Goal: Find specific page/section: Find specific page/section

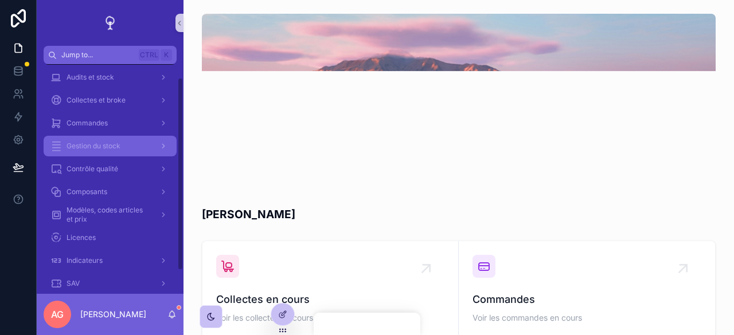
scroll to position [42, 0]
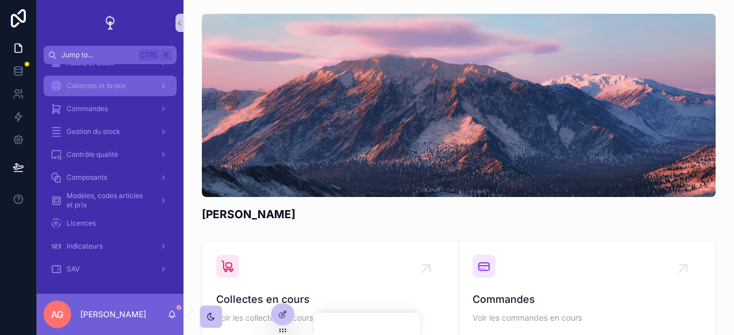
click at [111, 88] on span "Collectes et broke" at bounding box center [96, 85] width 59 height 9
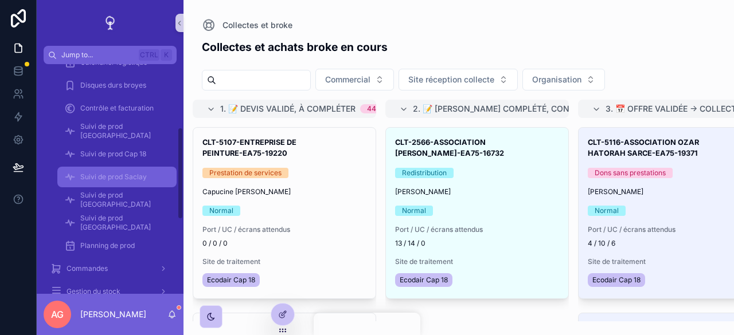
scroll to position [214, 0]
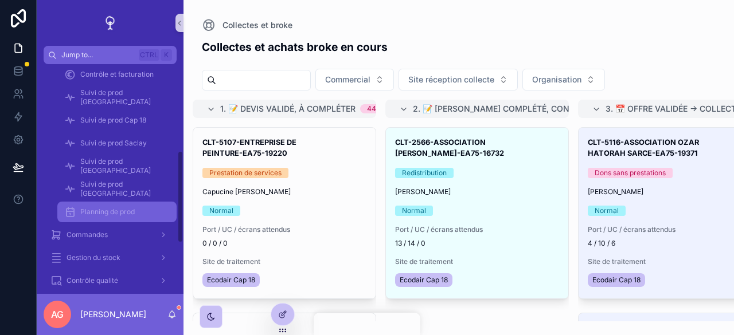
click at [114, 205] on div "Planning de prod" at bounding box center [116, 212] width 105 height 18
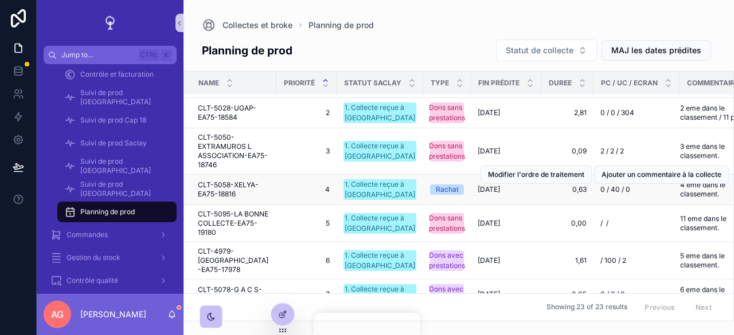
scroll to position [256, 0]
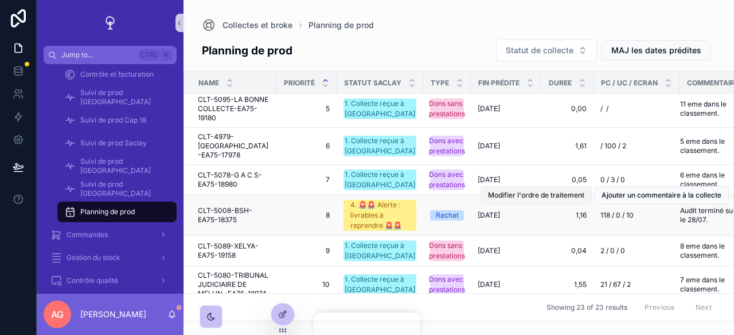
click at [529, 191] on span "Modifier l'ordre de traitement" at bounding box center [536, 195] width 96 height 9
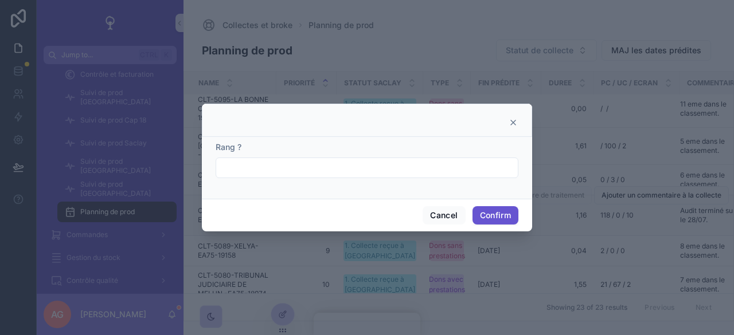
click at [515, 124] on icon at bounding box center [513, 122] width 9 height 9
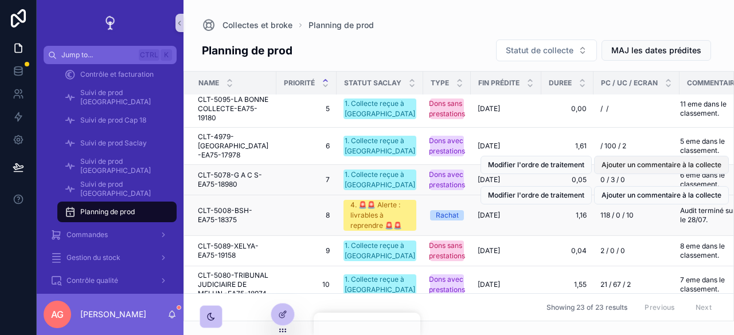
click at [637, 161] on span "Ajouter un commentaire à la collecte" at bounding box center [661, 165] width 120 height 9
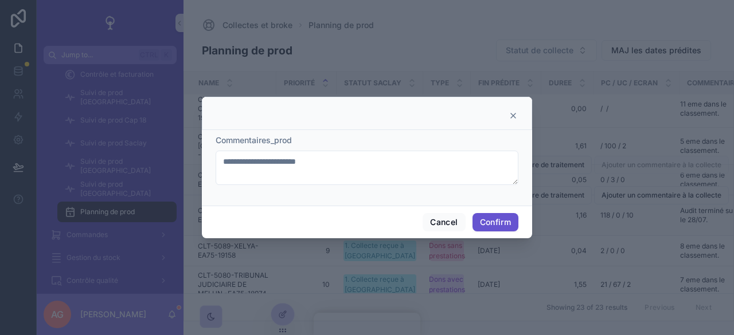
click at [513, 114] on icon at bounding box center [513, 115] width 9 height 9
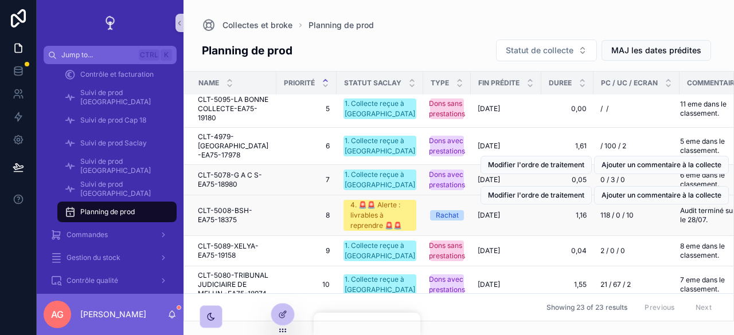
scroll to position [0, 0]
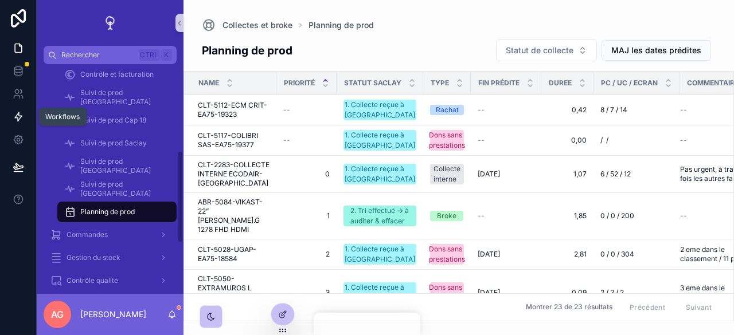
click at [19, 119] on icon at bounding box center [18, 117] width 7 height 9
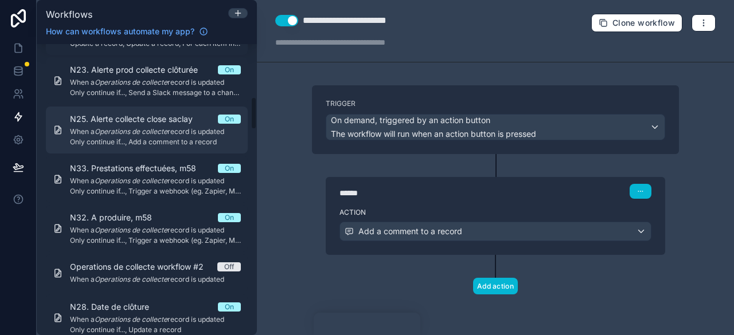
scroll to position [516, 0]
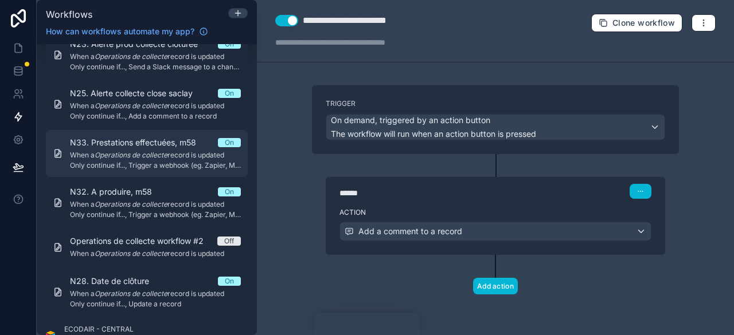
click at [159, 151] on em "Operations de collecte" at bounding box center [131, 155] width 73 height 9
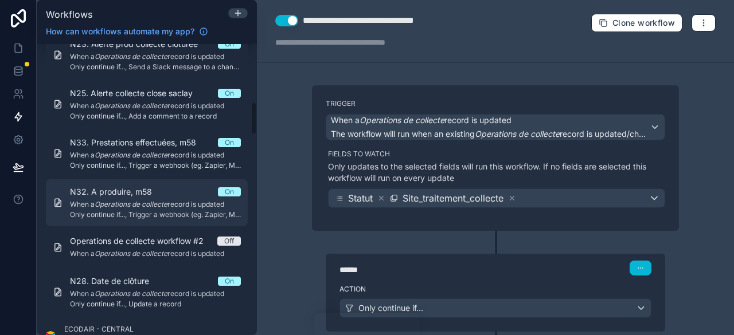
click at [107, 198] on div "N32. A produire, m58 On When a Operations de collecte record is updated Only co…" at bounding box center [155, 202] width 171 height 33
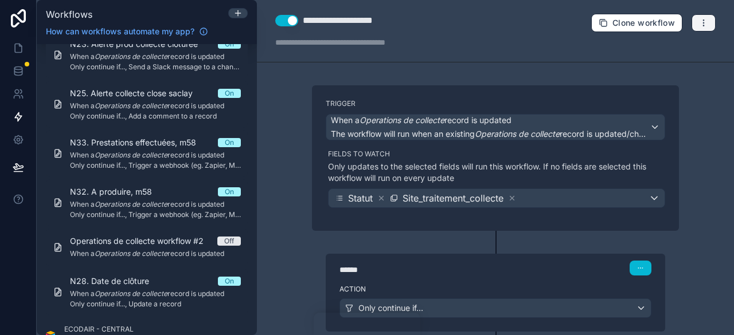
click at [699, 21] on icon "button" at bounding box center [703, 22] width 9 height 9
click at [665, 64] on span "Run history" at bounding box center [664, 67] width 55 height 9
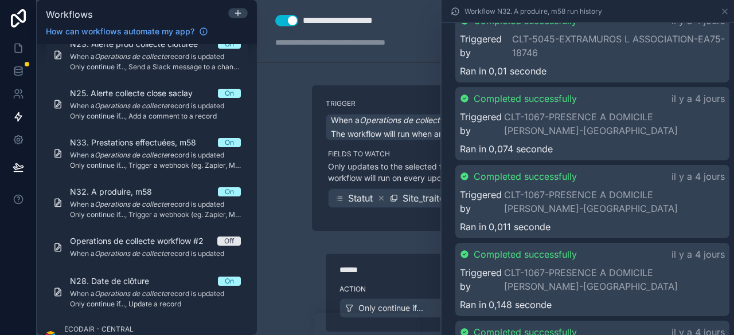
scroll to position [1433, 0]
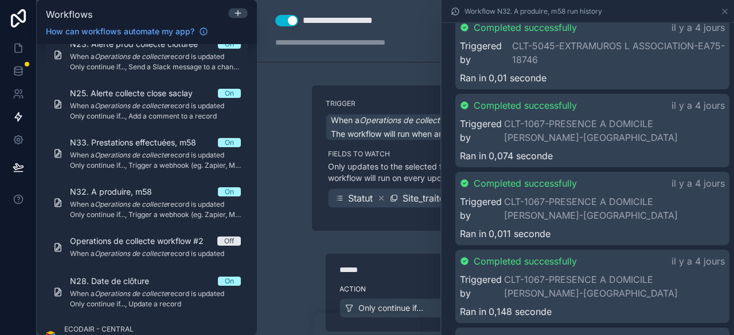
click at [280, 199] on div "**********" at bounding box center [495, 167] width 477 height 335
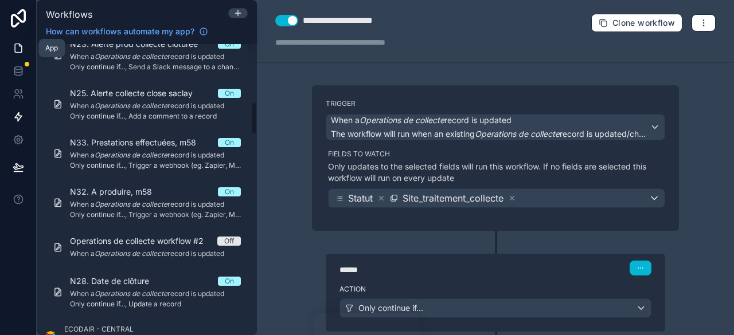
click at [10, 54] on link at bounding box center [18, 48] width 36 height 23
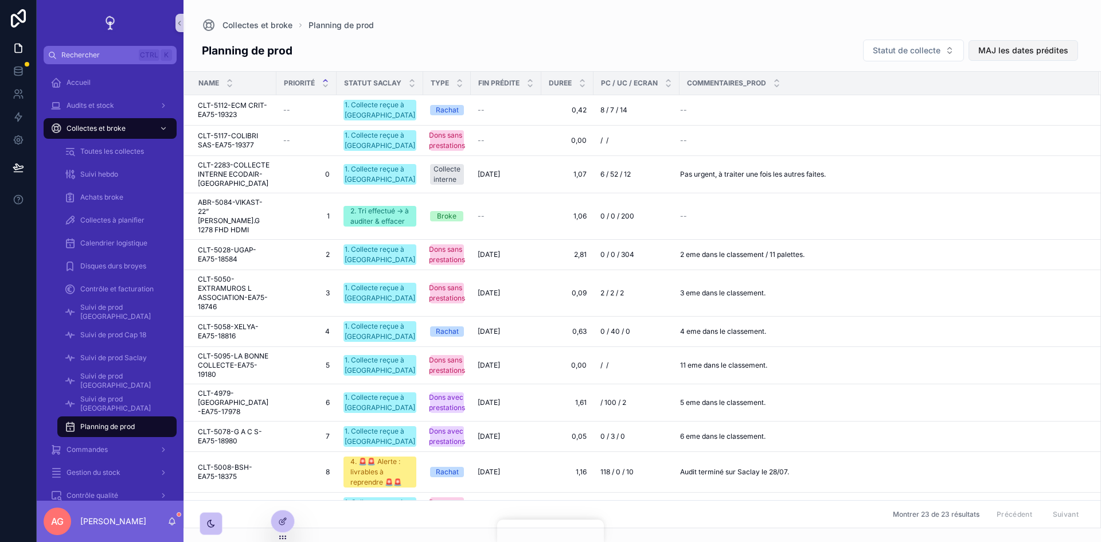
click at [733, 54] on span "MAJ les dates prédites" at bounding box center [1023, 50] width 90 height 11
